Goal: Complete application form

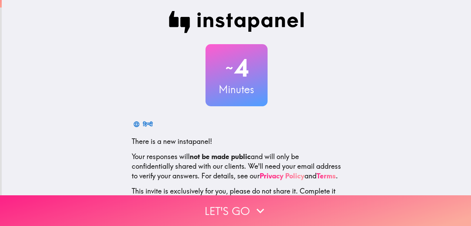
click at [244, 202] on button "Let's go" at bounding box center [235, 210] width 471 height 31
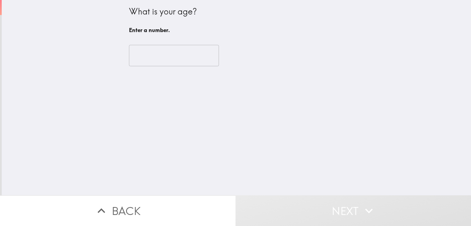
click at [134, 52] on input "number" at bounding box center [174, 55] width 90 height 21
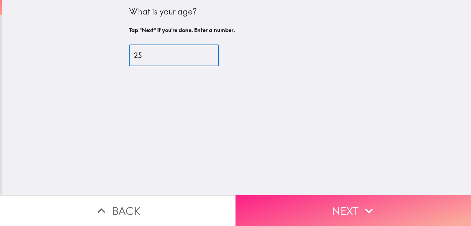
type input "25"
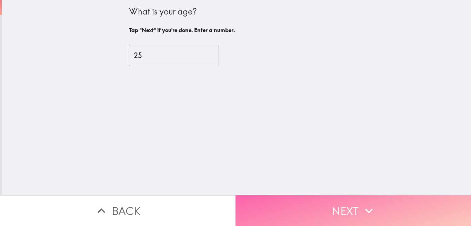
click at [369, 203] on icon "button" at bounding box center [369, 210] width 15 height 15
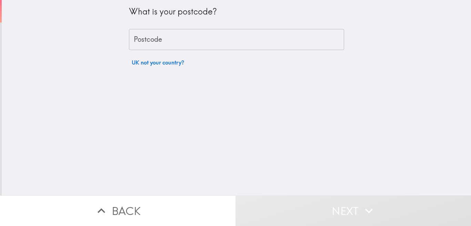
drag, startPoint x: 371, startPoint y: 107, endPoint x: 373, endPoint y: 130, distance: 23.8
click at [373, 130] on div "What is your postcode? Postcode Postcode UK not your country?" at bounding box center [237, 97] width 470 height 195
click at [298, 32] on input "Postcode" at bounding box center [236, 39] width 215 height 21
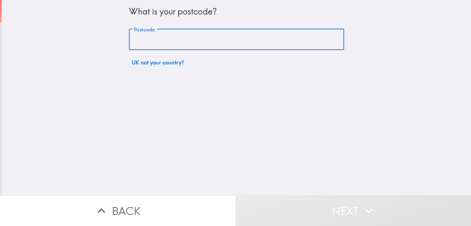
click at [284, 36] on input "Postcode" at bounding box center [236, 39] width 215 height 21
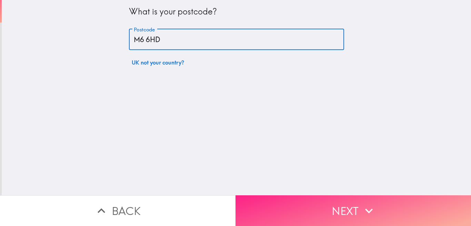
type input "M6 6HD"
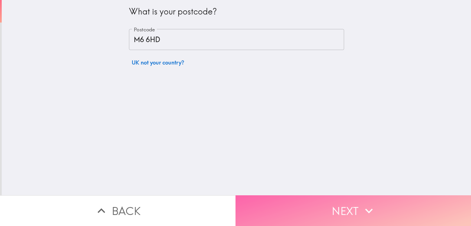
click at [323, 204] on button "Next" at bounding box center [354, 210] width 236 height 31
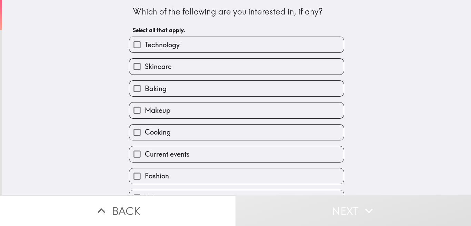
click at [279, 42] on label "Technology" at bounding box center [236, 45] width 215 height 16
click at [145, 42] on input "Technology" at bounding box center [137, 45] width 16 height 16
checkbox input "true"
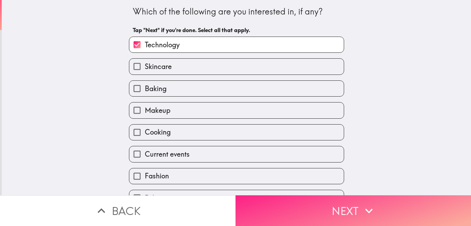
click at [369, 212] on icon "button" at bounding box center [369, 210] width 15 height 15
